Goal: Navigation & Orientation: Find specific page/section

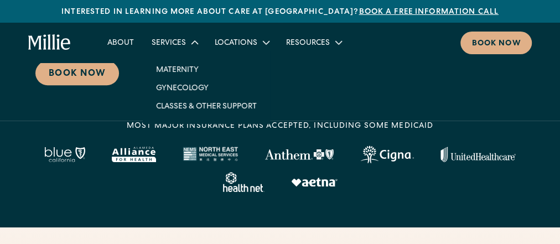
scroll to position [221, 0]
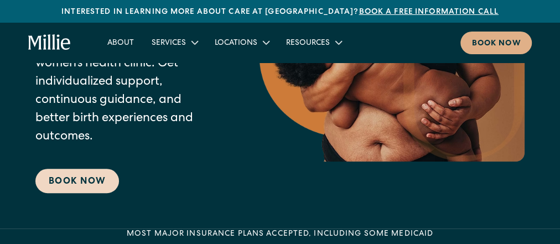
click at [113, 177] on link "Book Now" at bounding box center [77, 181] width 84 height 24
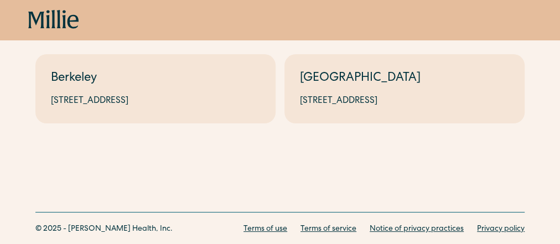
scroll to position [89, 0]
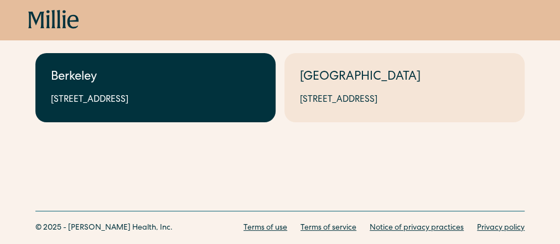
click at [174, 83] on div "Berkeley" at bounding box center [155, 78] width 209 height 18
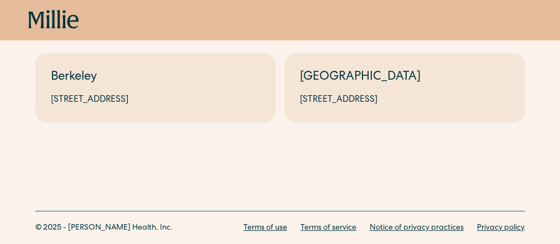
scroll to position [0, 0]
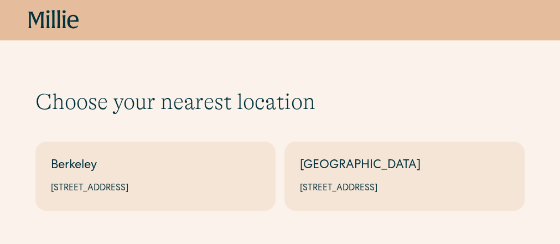
click at [39, 17] on icon "home" at bounding box center [53, 20] width 51 height 20
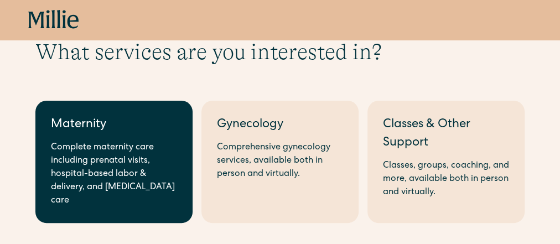
scroll to position [44, 0]
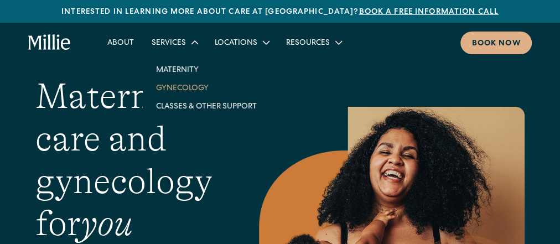
click at [180, 84] on link "Gynecology" at bounding box center [206, 88] width 118 height 18
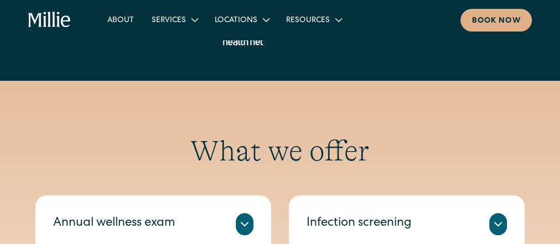
scroll to position [399, 0]
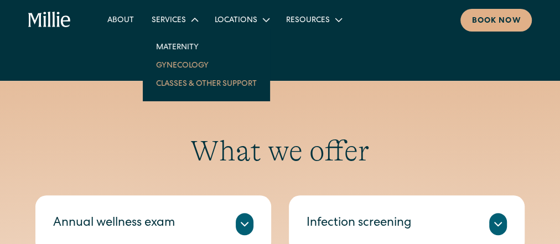
click at [189, 88] on link "Classes & Other Support" at bounding box center [206, 83] width 118 height 18
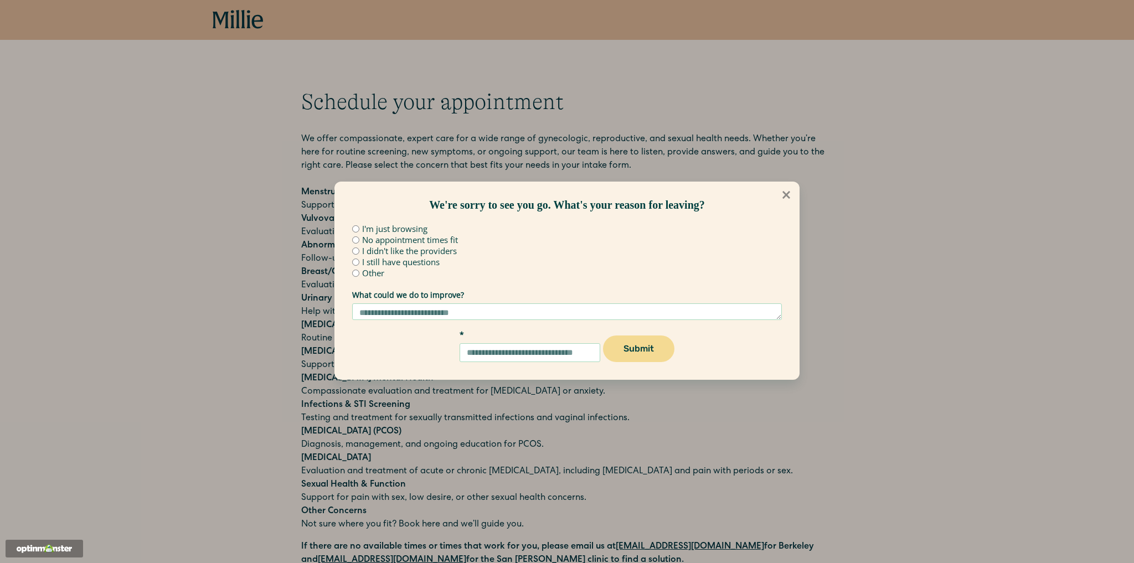
click at [791, 194] on icon at bounding box center [786, 195] width 12 height 12
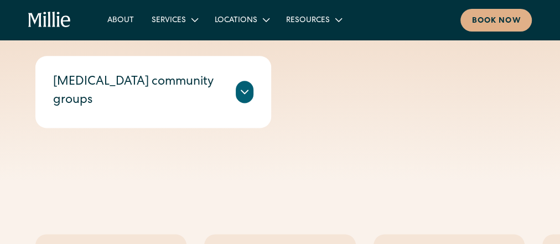
scroll to position [753, 0]
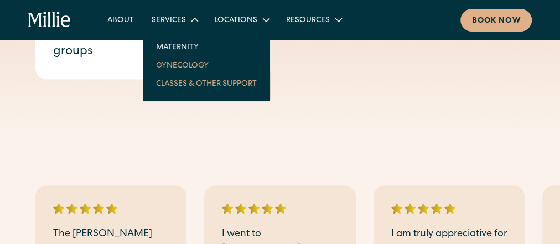
click at [179, 59] on link "Gynecology" at bounding box center [206, 65] width 118 height 18
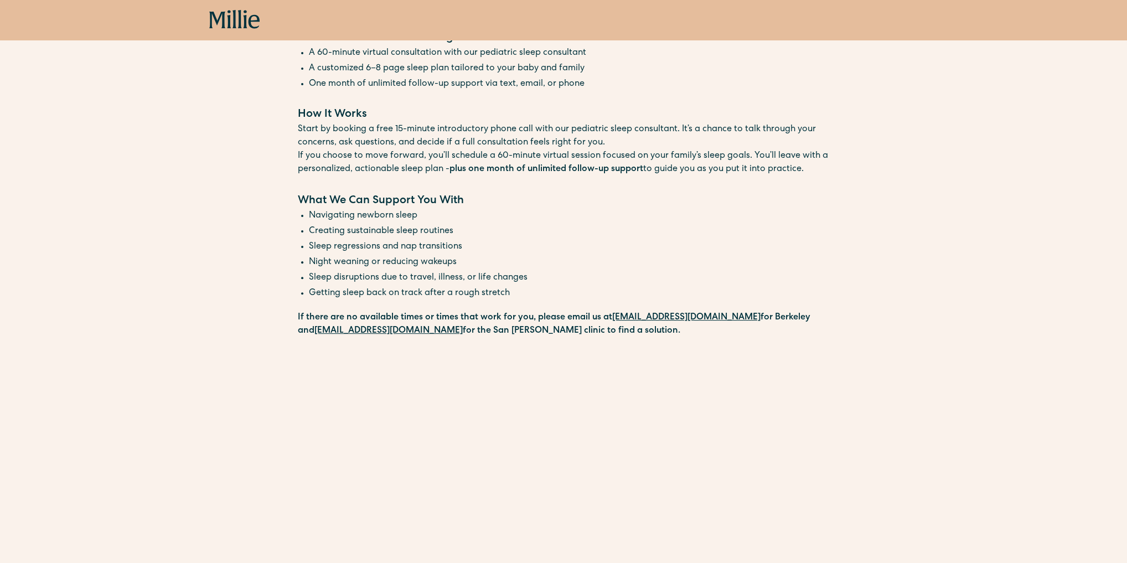
scroll to position [310, 0]
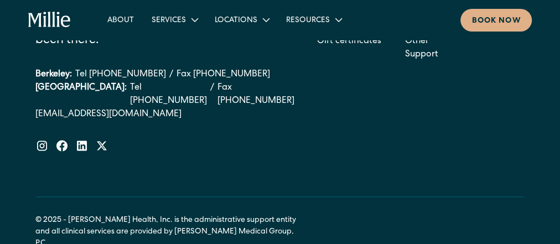
scroll to position [2862, 0]
